Goal: Check status: Check status

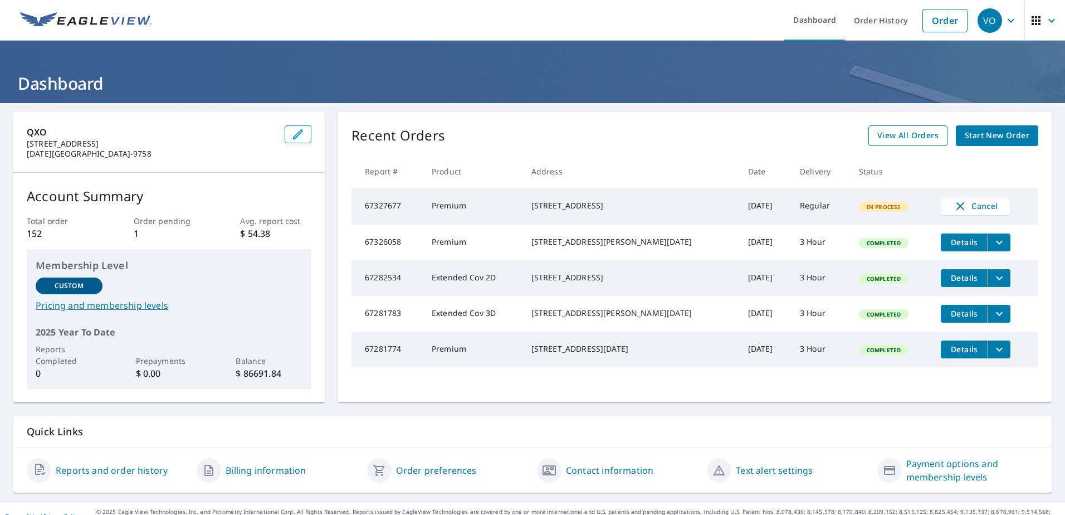
click at [897, 142] on span "View All Orders" at bounding box center [907, 136] width 61 height 14
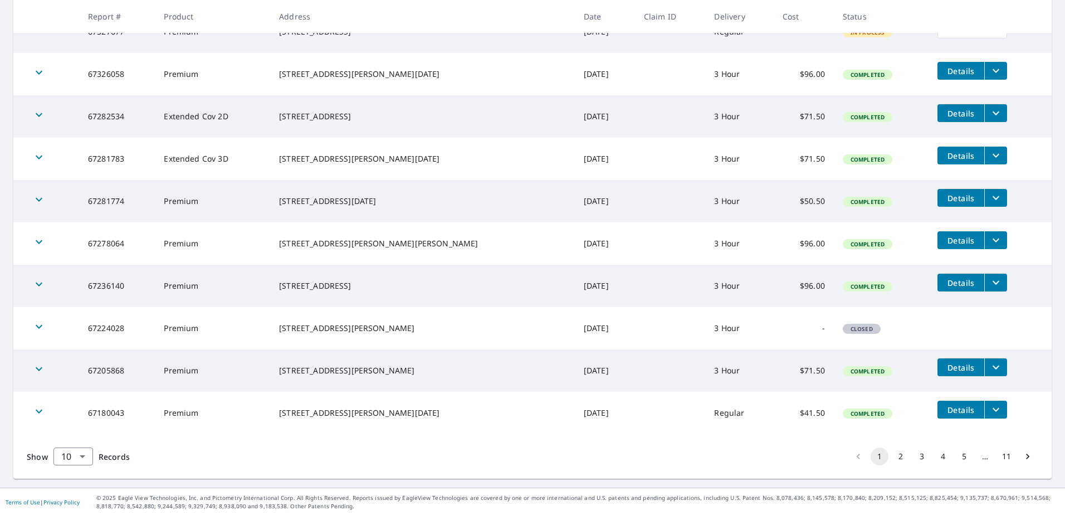
scroll to position [237, 0]
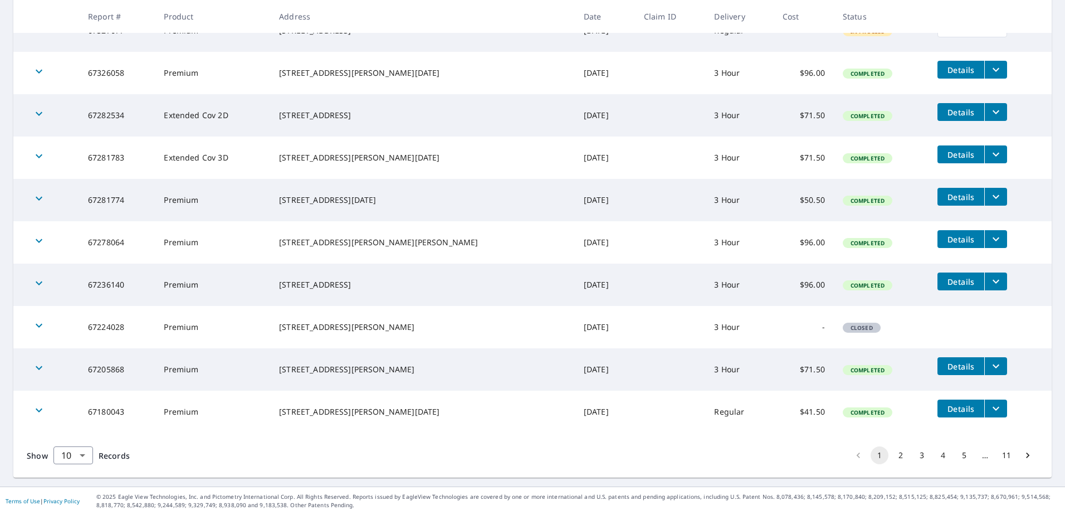
drag, startPoint x: 895, startPoint y: 457, endPoint x: 889, endPoint y: 456, distance: 5.7
click at [893, 457] on button "2" at bounding box center [900, 455] width 18 height 18
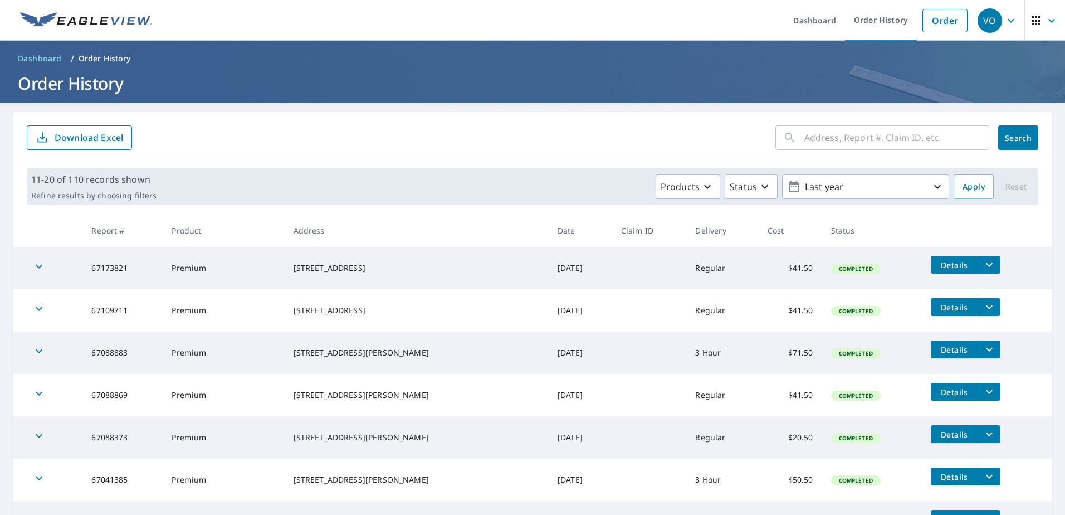
scroll to position [255, 0]
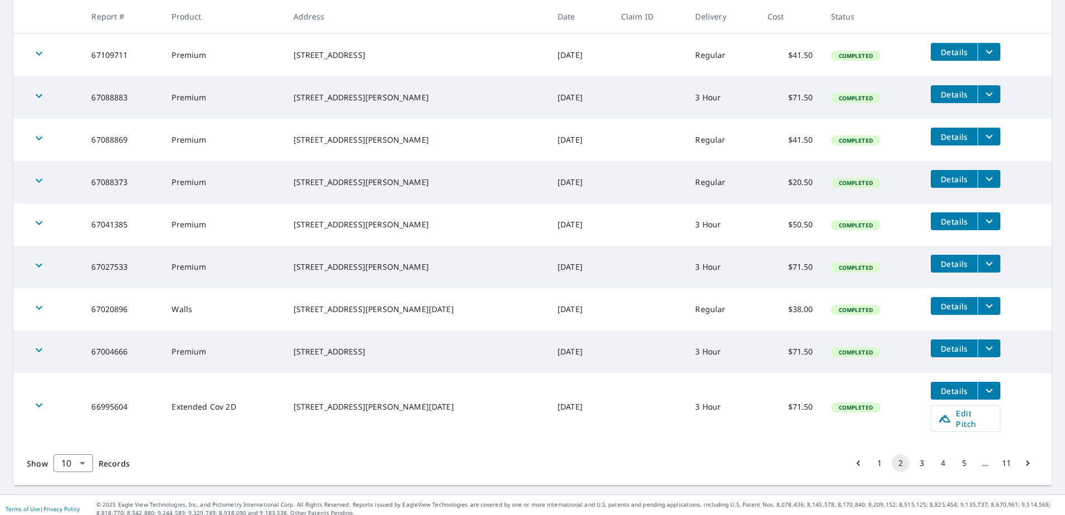
click at [870, 458] on button "1" at bounding box center [879, 463] width 18 height 18
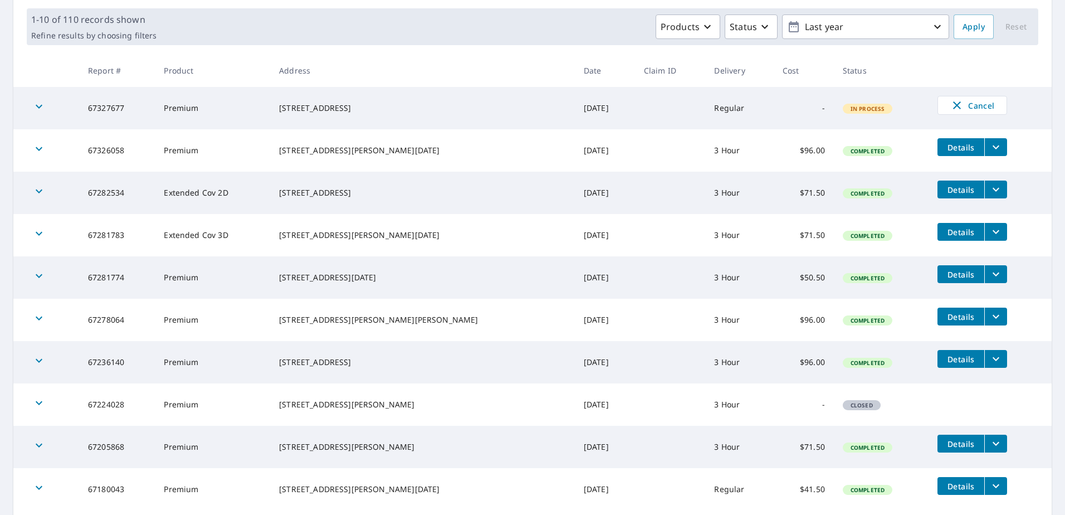
scroll to position [223, 0]
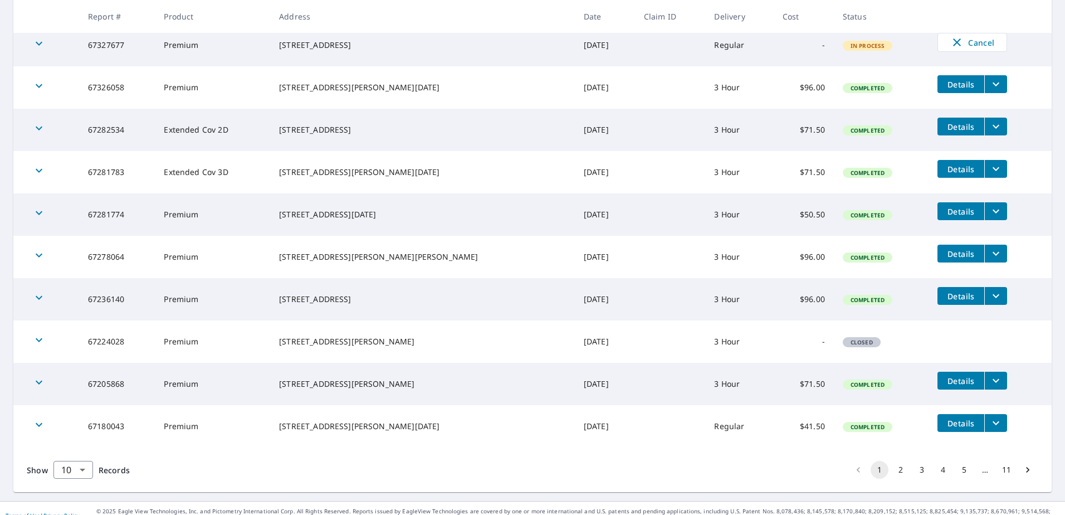
click at [894, 467] on button "2" at bounding box center [900, 470] width 18 height 18
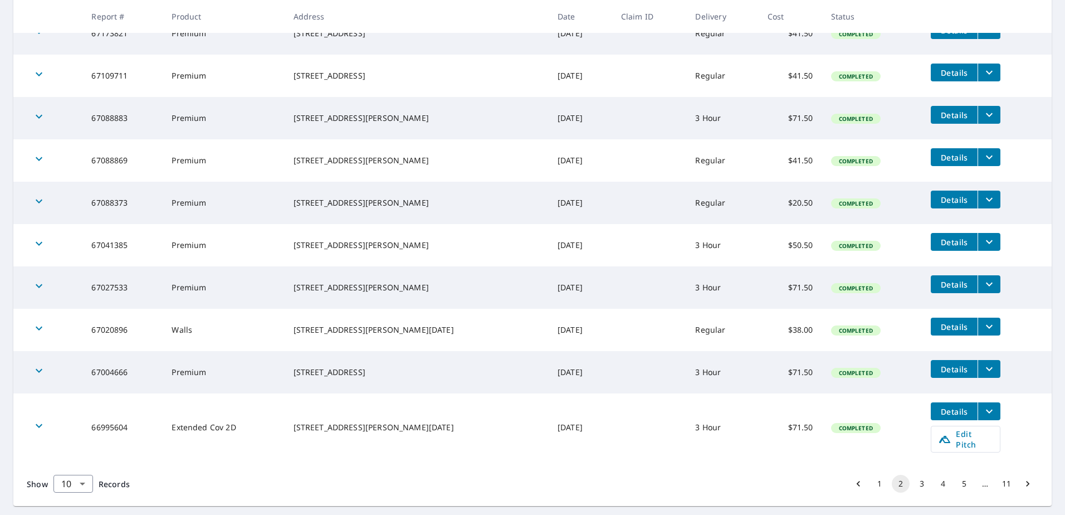
scroll to position [255, 0]
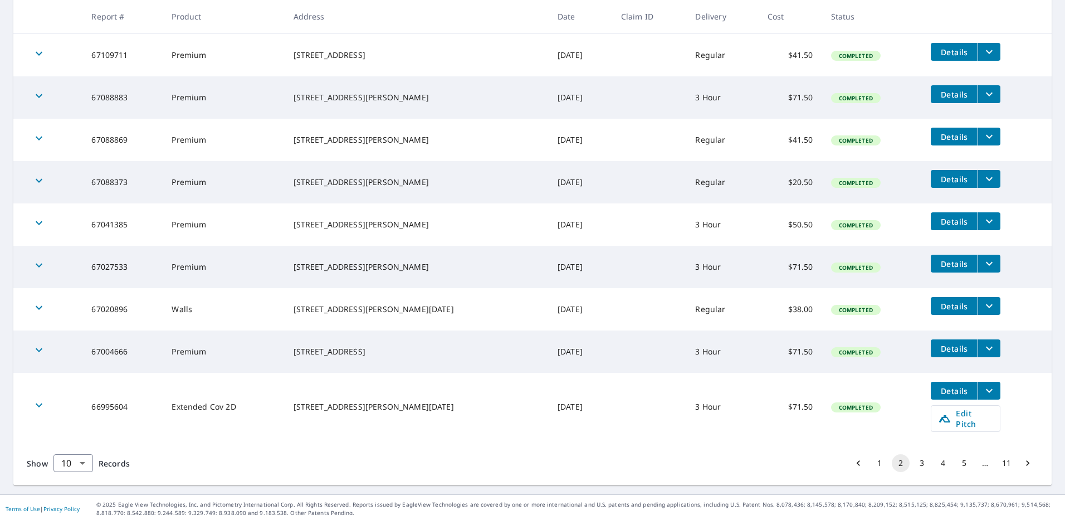
click at [875, 459] on button "1" at bounding box center [879, 463] width 18 height 18
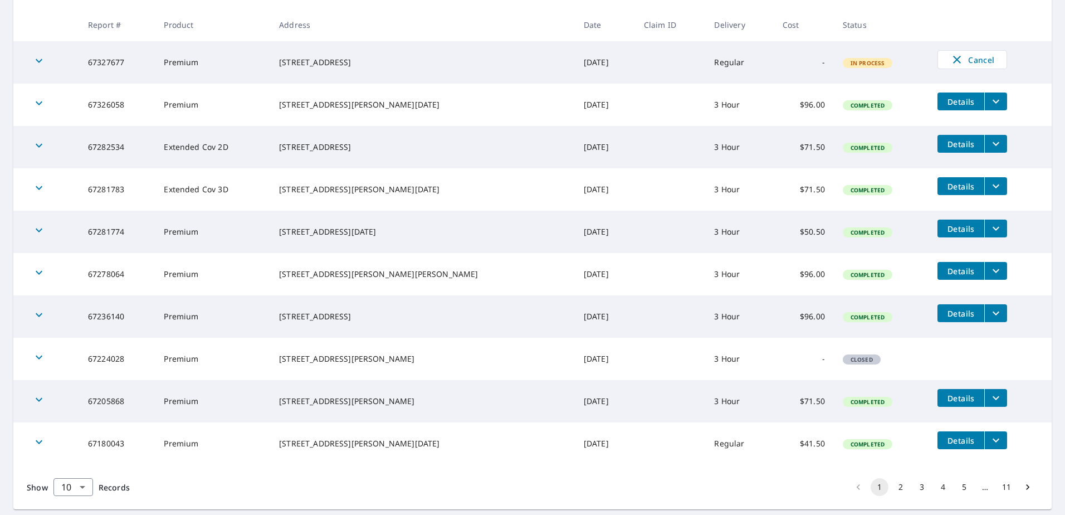
scroll to position [237, 0]
